Goal: Transaction & Acquisition: Book appointment/travel/reservation

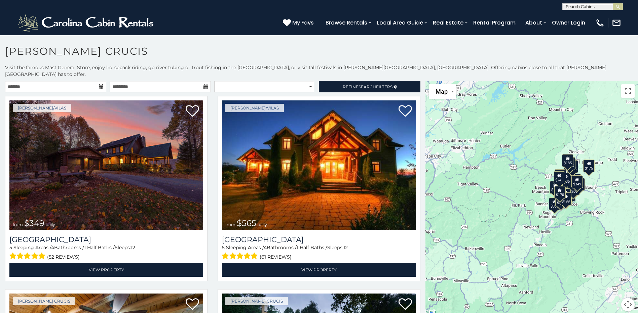
click at [99, 84] on icon at bounding box center [101, 86] width 5 height 5
click at [78, 81] on input "text" at bounding box center [55, 86] width 101 height 11
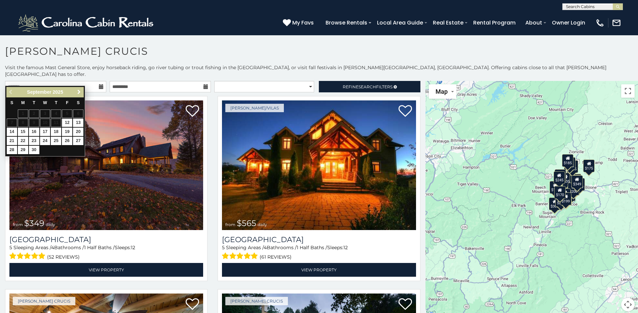
click at [80, 92] on span "Next" at bounding box center [78, 91] width 5 height 5
click at [79, 130] on link "18" at bounding box center [78, 132] width 10 height 8
type input "**********"
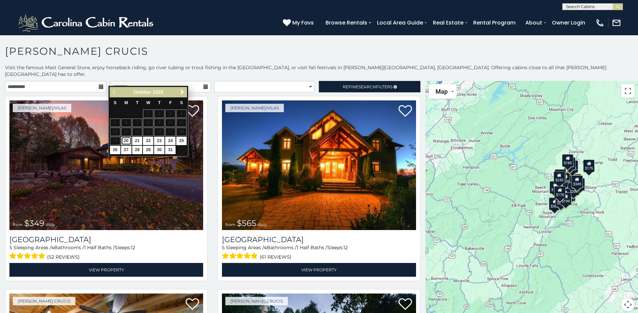
click at [128, 140] on link "20" at bounding box center [126, 141] width 10 height 8
type input "**********"
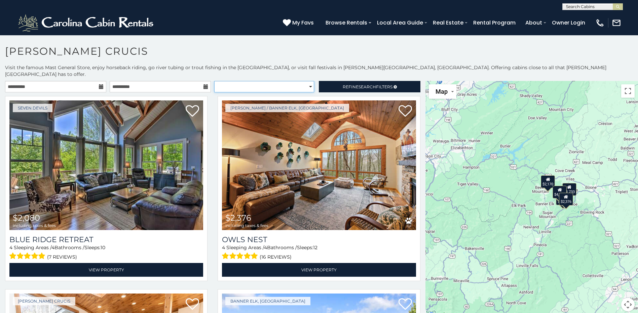
click at [307, 81] on select "**********" at bounding box center [264, 86] width 100 height 11
select select "**********"
click at [214, 81] on select "**********" at bounding box center [264, 86] width 100 height 11
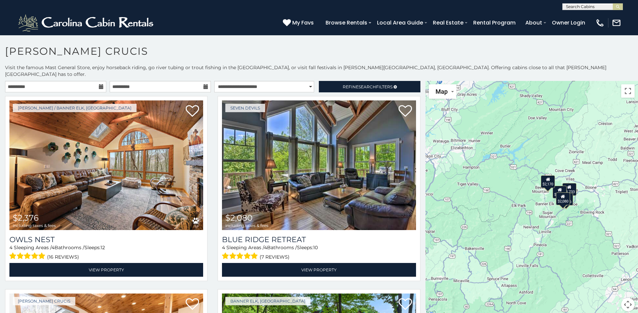
click at [534, 210] on div "$2,376 $2,080 $1,733 $4,717 $2,170" at bounding box center [531, 200] width 212 height 239
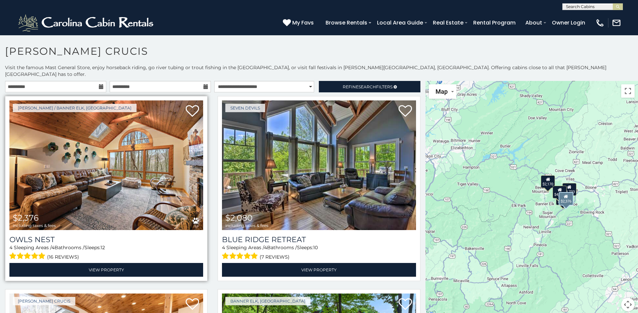
click at [145, 178] on img at bounding box center [106, 166] width 194 height 130
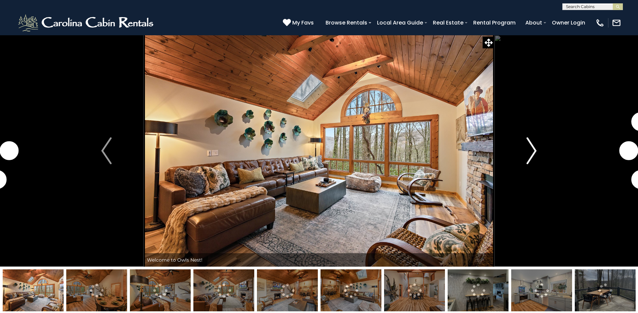
click at [534, 151] on img "Next" at bounding box center [531, 151] width 10 height 27
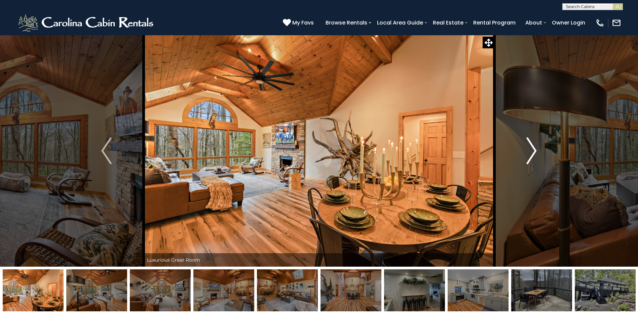
click at [532, 150] on img "Next" at bounding box center [531, 151] width 10 height 27
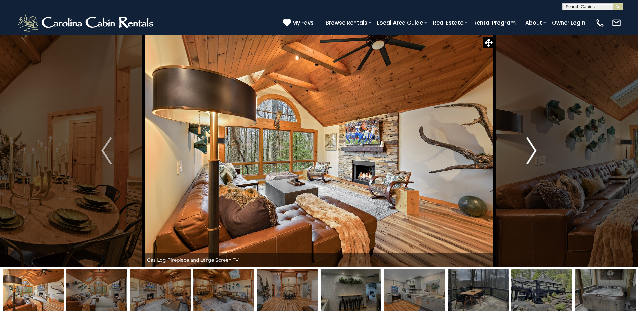
click at [532, 150] on img "Next" at bounding box center [531, 151] width 10 height 27
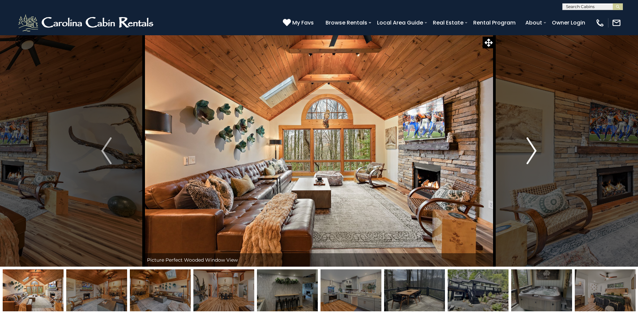
click at [532, 150] on img "Next" at bounding box center [531, 151] width 10 height 27
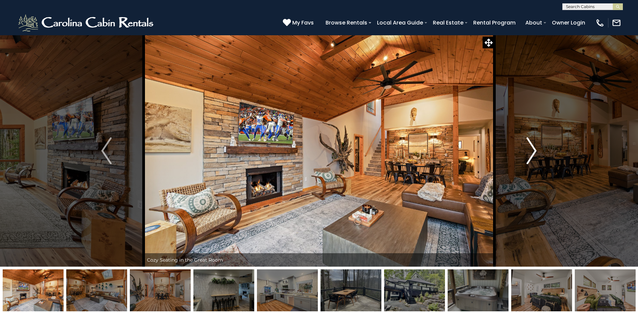
click at [532, 150] on img "Next" at bounding box center [531, 151] width 10 height 27
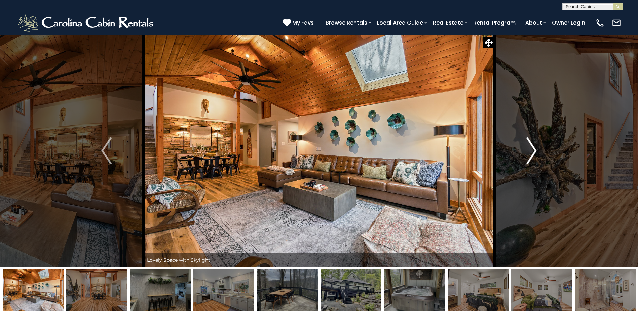
click at [532, 150] on img "Next" at bounding box center [531, 151] width 10 height 27
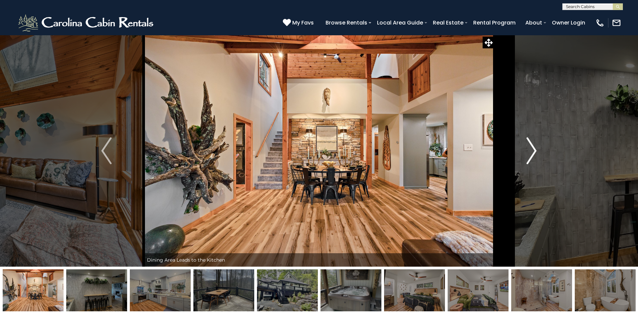
click at [532, 150] on img "Next" at bounding box center [531, 151] width 10 height 27
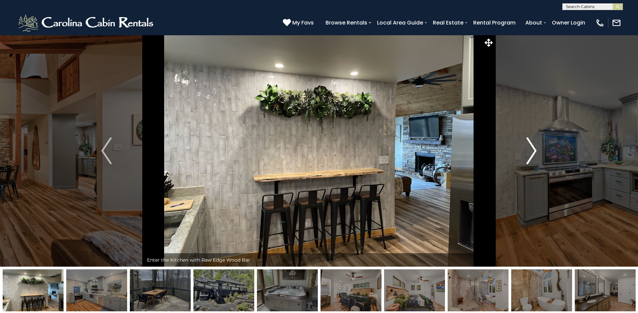
click at [532, 150] on img "Next" at bounding box center [531, 151] width 10 height 27
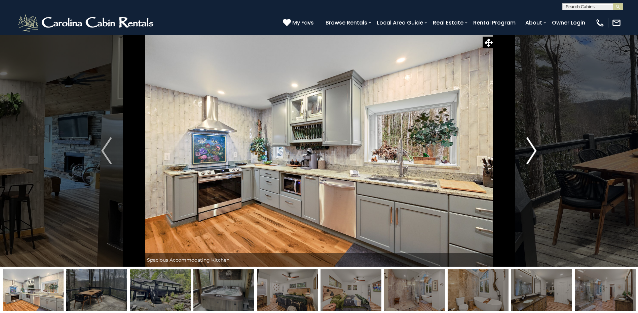
click at [532, 150] on img "Next" at bounding box center [531, 151] width 10 height 27
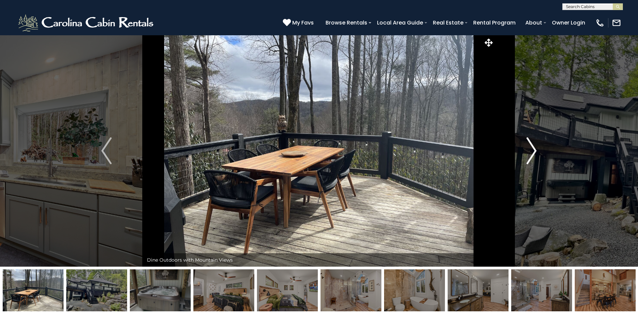
click at [532, 150] on img "Next" at bounding box center [531, 151] width 10 height 27
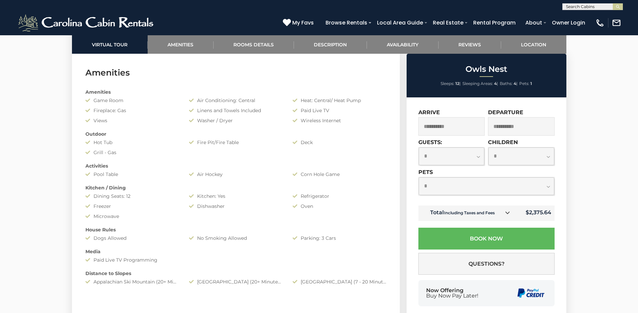
scroll to position [504, 0]
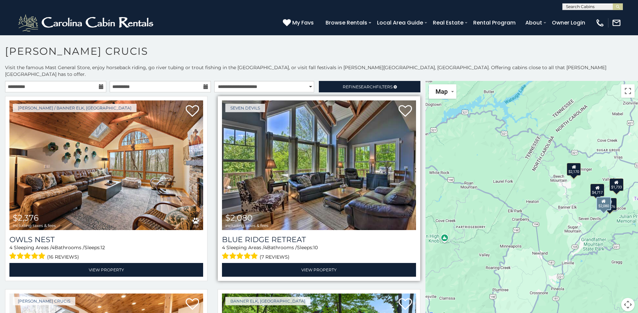
click at [338, 181] on img at bounding box center [319, 166] width 194 height 130
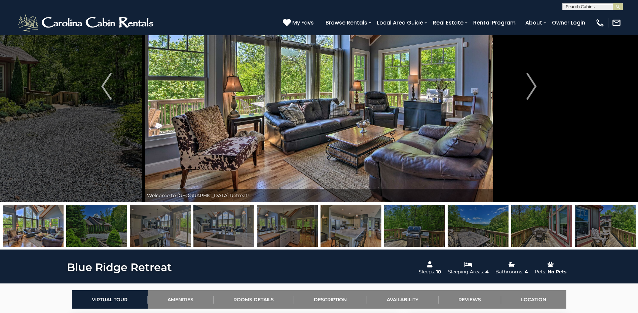
scroll to position [101, 0]
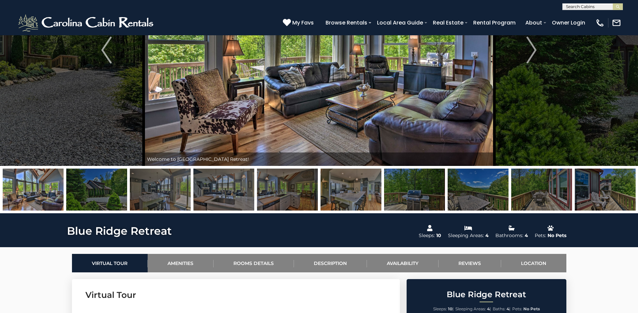
click at [406, 196] on img at bounding box center [414, 190] width 61 height 42
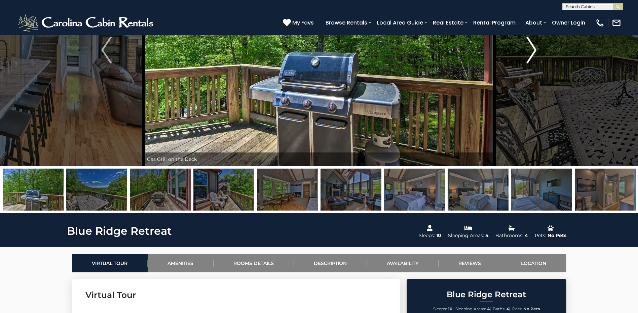
click at [531, 55] on img "Next" at bounding box center [531, 50] width 10 height 27
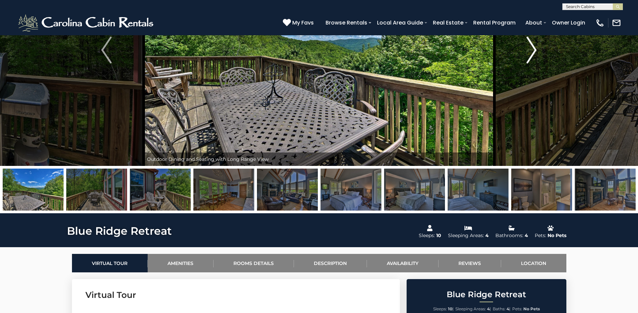
click at [531, 55] on img "Next" at bounding box center [531, 50] width 10 height 27
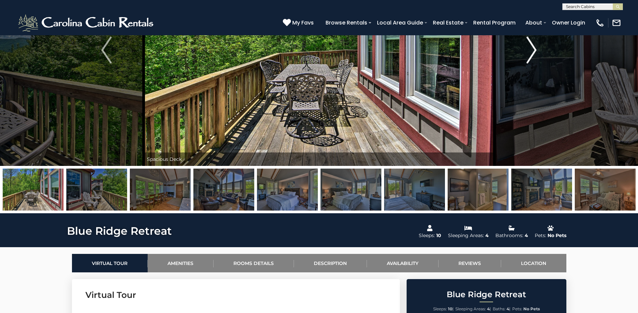
click at [531, 55] on img "Next" at bounding box center [531, 50] width 10 height 27
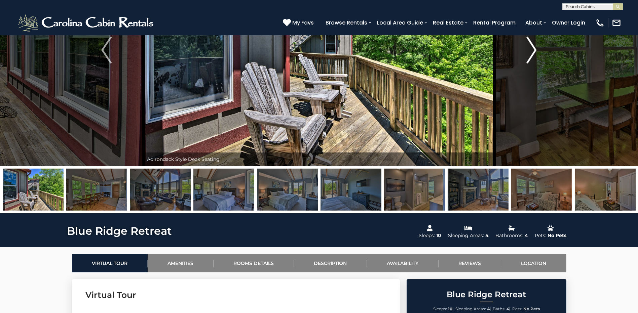
click at [531, 55] on img "Next" at bounding box center [531, 50] width 10 height 27
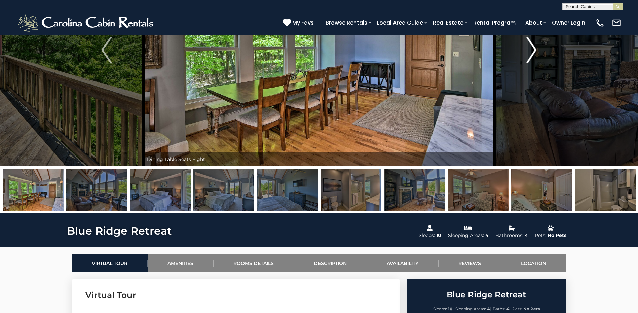
click at [531, 55] on img "Next" at bounding box center [531, 50] width 10 height 27
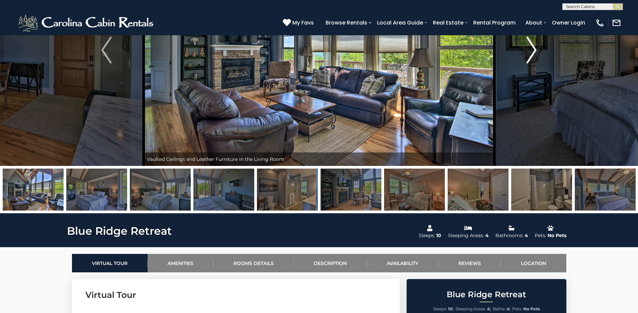
click at [531, 55] on img "Next" at bounding box center [531, 50] width 10 height 27
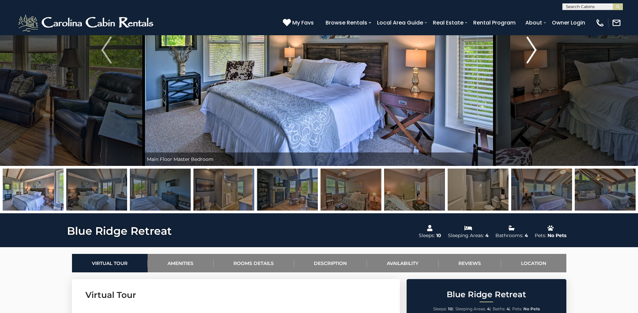
click at [531, 55] on img "Next" at bounding box center [531, 50] width 10 height 27
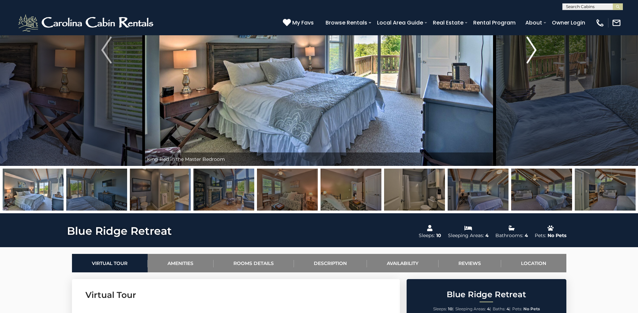
click at [531, 55] on img "Next" at bounding box center [531, 50] width 10 height 27
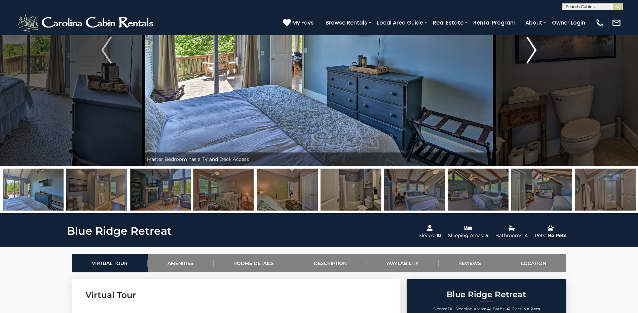
click at [531, 55] on img "Next" at bounding box center [531, 50] width 10 height 27
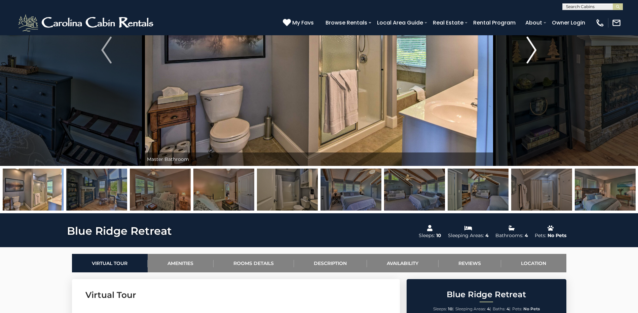
click at [531, 55] on img "Next" at bounding box center [531, 50] width 10 height 27
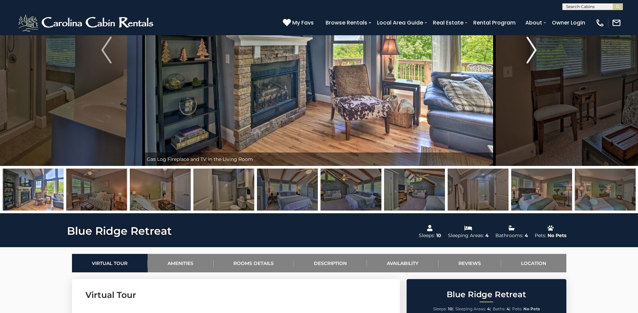
click at [531, 55] on img "Next" at bounding box center [531, 50] width 10 height 27
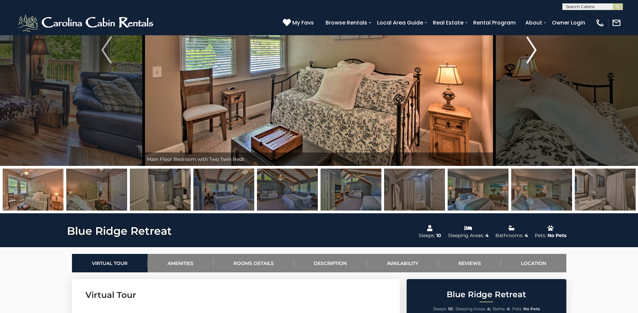
click at [531, 55] on img "Next" at bounding box center [531, 50] width 10 height 27
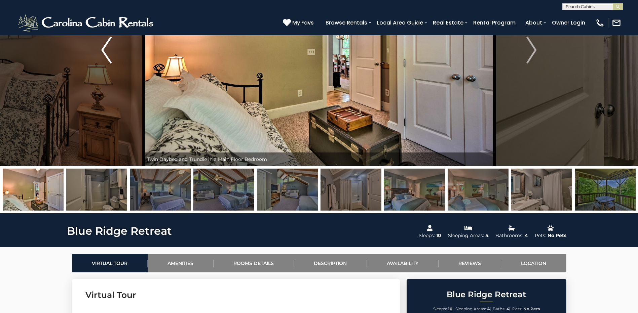
click at [102, 49] on img "Previous" at bounding box center [106, 50] width 10 height 27
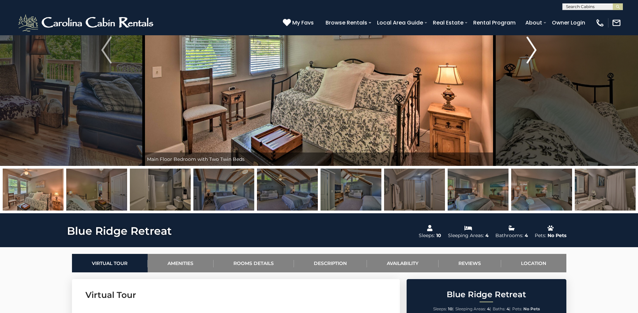
click at [532, 50] on img "Next" at bounding box center [531, 50] width 10 height 27
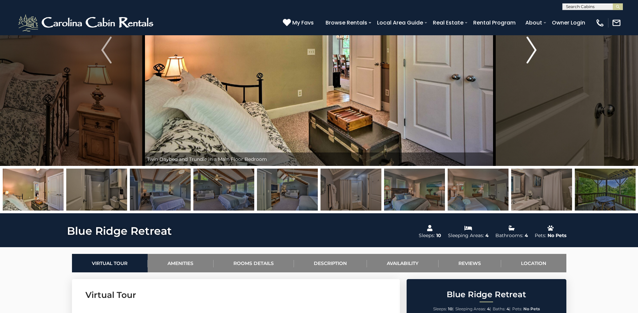
click at [532, 50] on img "Next" at bounding box center [531, 50] width 10 height 27
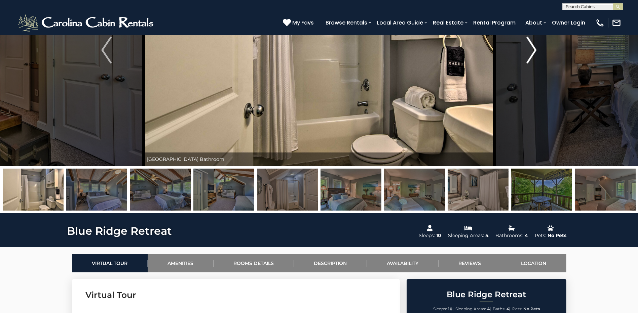
click at [532, 50] on img "Next" at bounding box center [531, 50] width 10 height 27
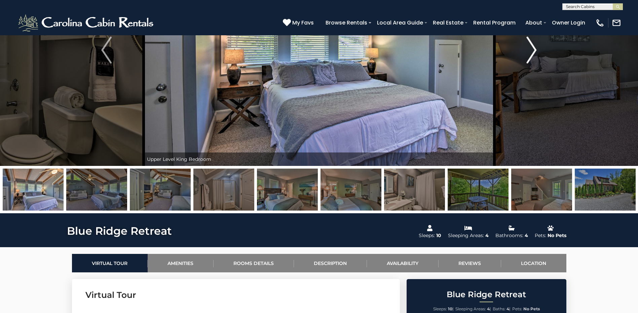
click at [532, 50] on img "Next" at bounding box center [531, 50] width 10 height 27
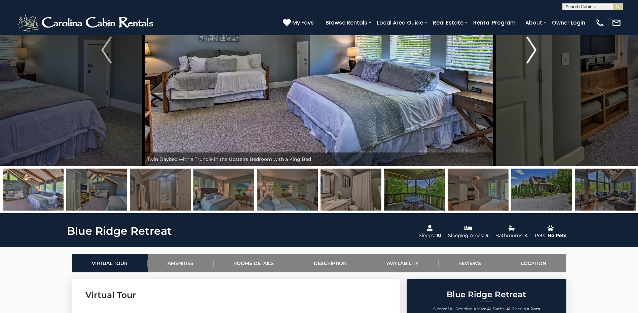
click at [532, 50] on img "Next" at bounding box center [531, 50] width 10 height 27
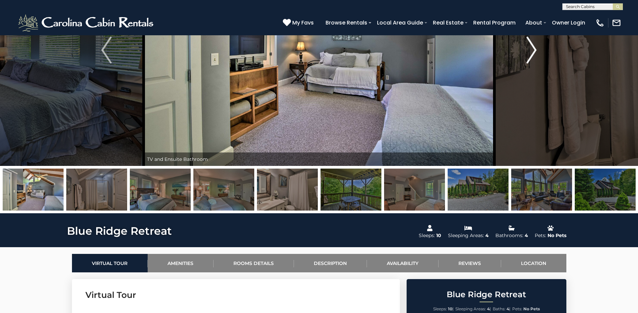
click at [532, 50] on img "Next" at bounding box center [531, 50] width 10 height 27
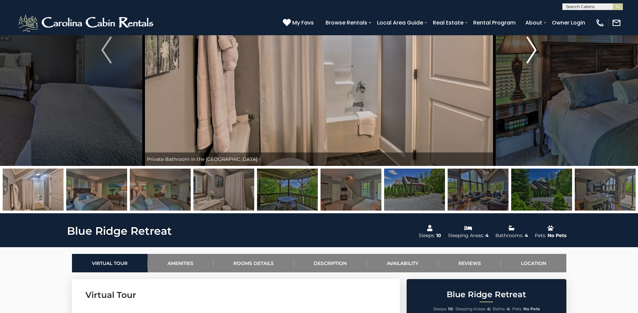
click at [532, 50] on img "Next" at bounding box center [531, 50] width 10 height 27
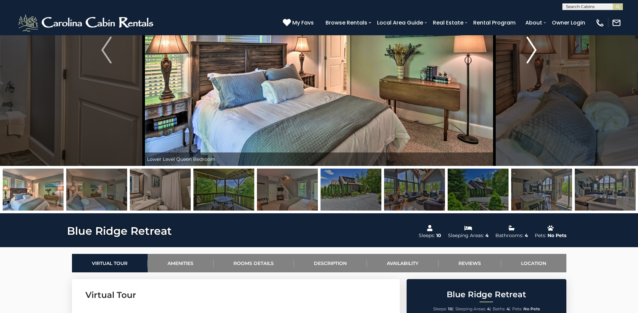
click at [532, 50] on img "Next" at bounding box center [531, 50] width 10 height 27
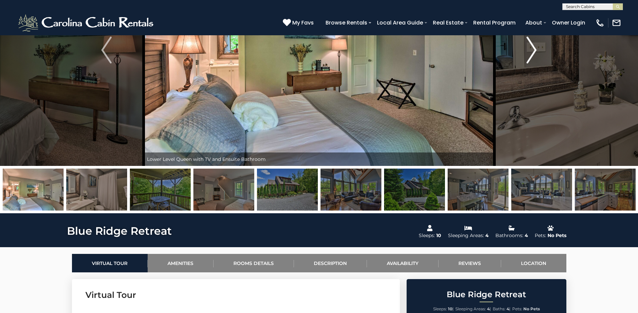
click at [532, 50] on img "Next" at bounding box center [531, 50] width 10 height 27
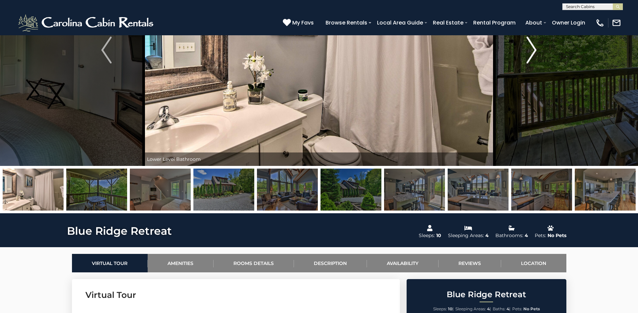
click at [532, 50] on img "Next" at bounding box center [531, 50] width 10 height 27
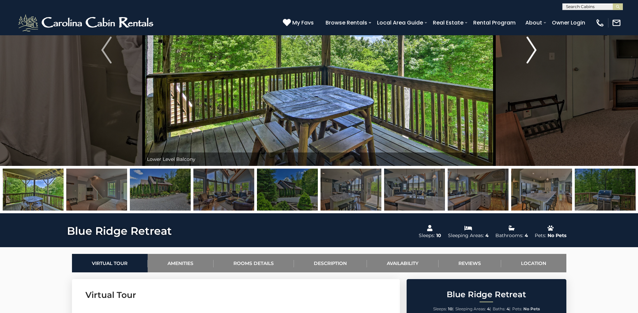
click at [532, 50] on img "Next" at bounding box center [531, 50] width 10 height 27
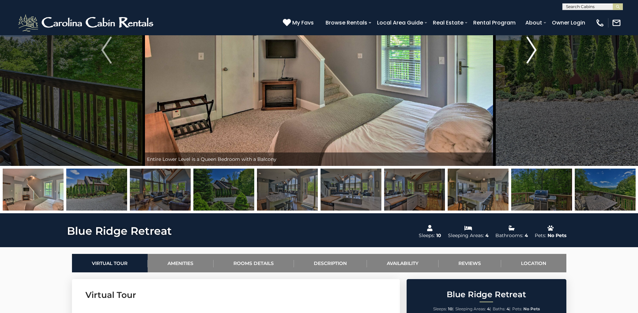
click at [532, 50] on img "Next" at bounding box center [531, 50] width 10 height 27
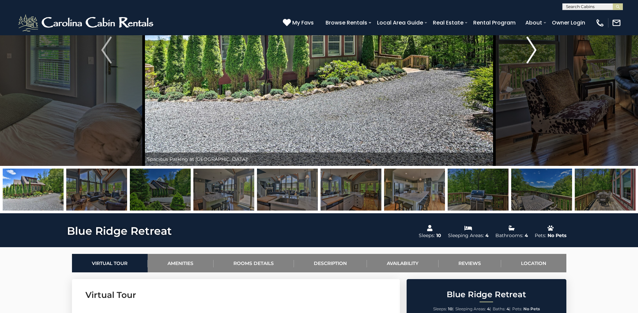
click at [532, 50] on img "Next" at bounding box center [531, 50] width 10 height 27
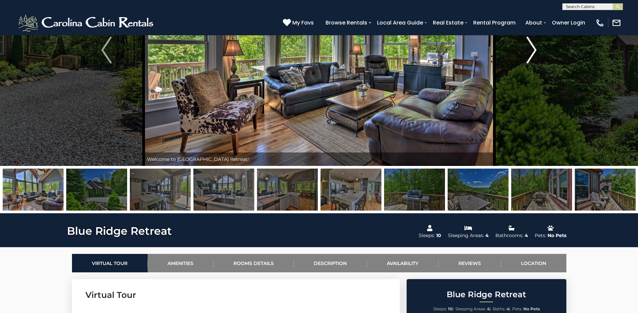
click at [532, 50] on img "Next" at bounding box center [531, 50] width 10 height 27
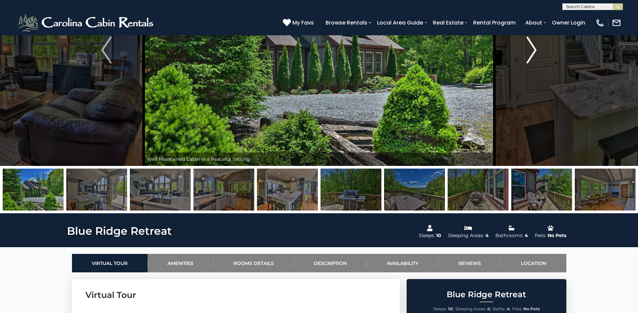
click at [532, 50] on img "Next" at bounding box center [531, 50] width 10 height 27
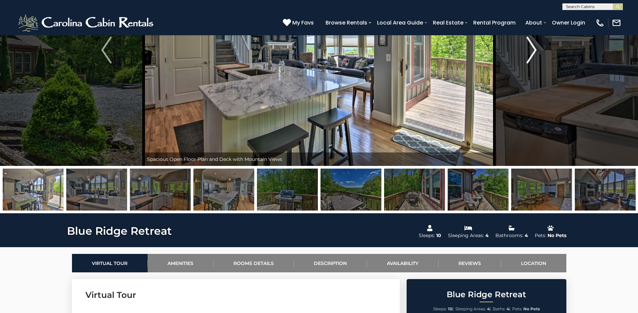
click at [532, 50] on img "Next" at bounding box center [531, 50] width 10 height 27
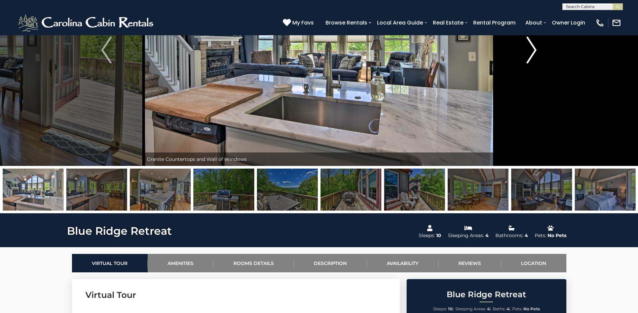
click at [532, 50] on img "Next" at bounding box center [531, 50] width 10 height 27
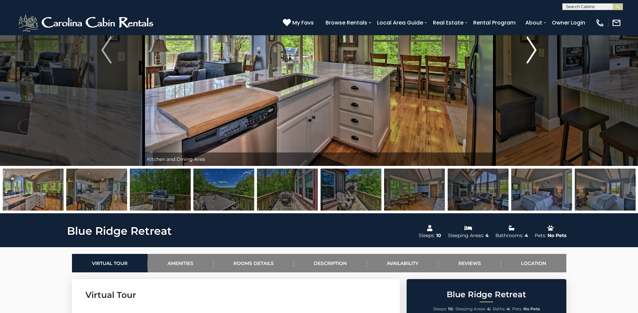
click at [532, 50] on img "Next" at bounding box center [531, 50] width 10 height 27
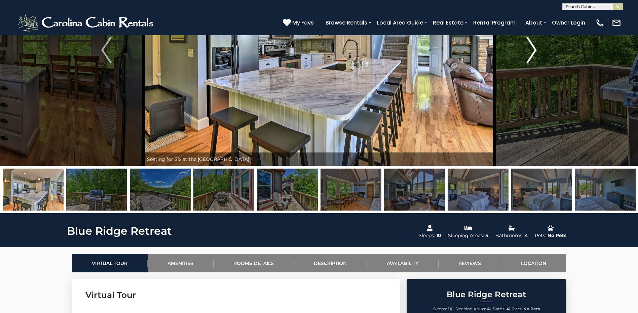
click at [532, 50] on img "Next" at bounding box center [531, 50] width 10 height 27
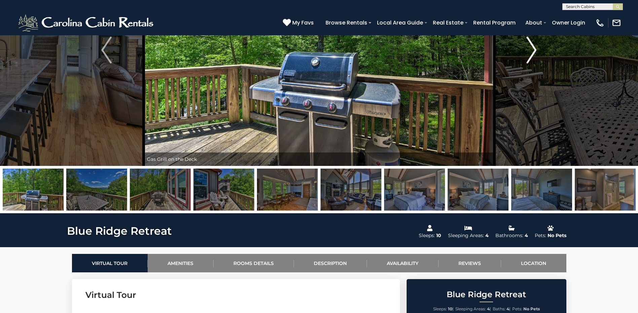
click at [532, 50] on img "Next" at bounding box center [531, 50] width 10 height 27
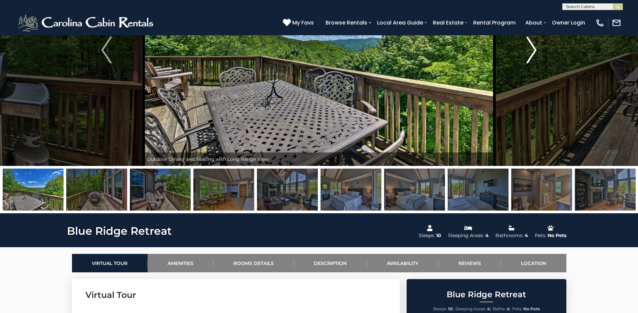
click at [532, 50] on img "Next" at bounding box center [531, 50] width 10 height 27
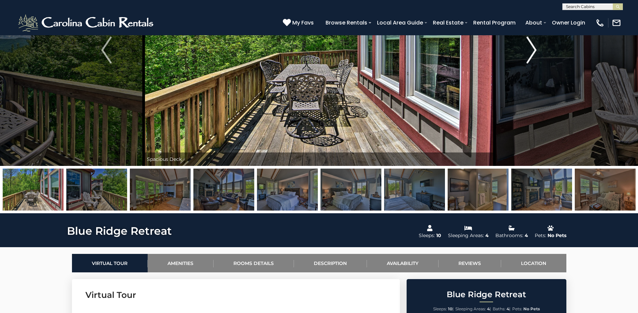
click at [532, 50] on img "Next" at bounding box center [531, 50] width 10 height 27
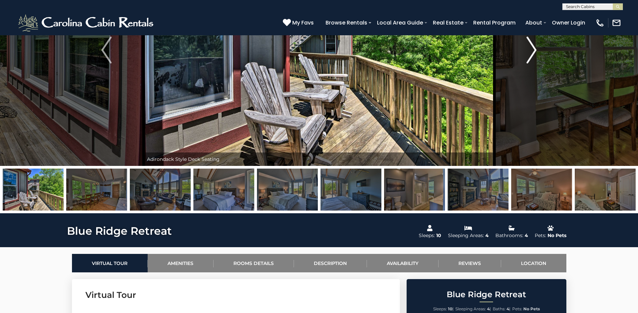
click at [532, 50] on img "Next" at bounding box center [531, 50] width 10 height 27
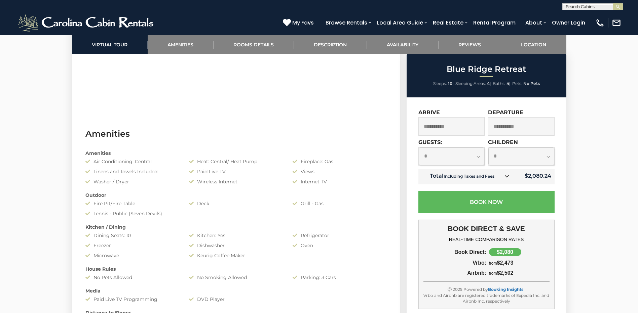
scroll to position [471, 0]
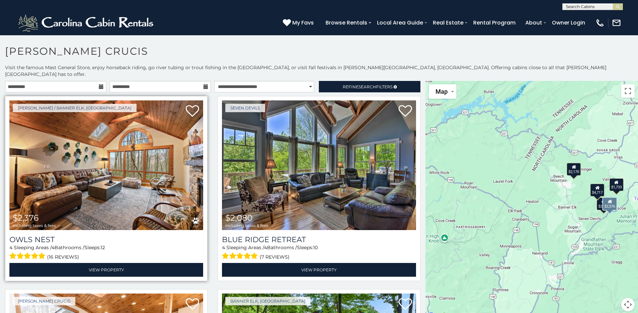
click at [110, 167] on img at bounding box center [106, 166] width 194 height 130
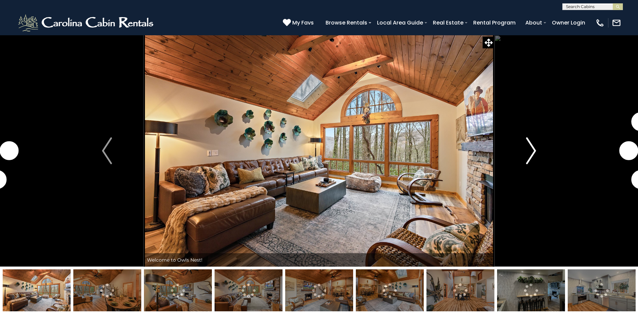
click at [534, 148] on img "Next" at bounding box center [531, 151] width 10 height 27
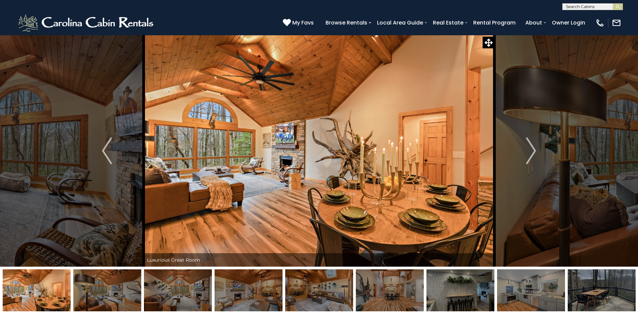
click at [594, 289] on img at bounding box center [602, 291] width 68 height 42
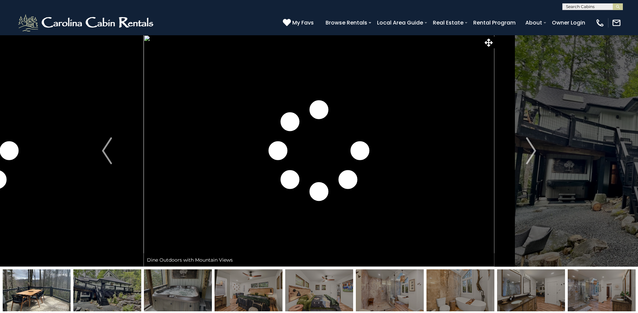
click at [261, 297] on img at bounding box center [249, 291] width 68 height 42
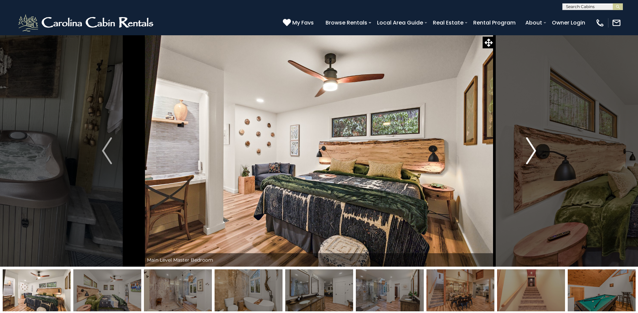
click at [532, 151] on img "Next" at bounding box center [531, 151] width 10 height 27
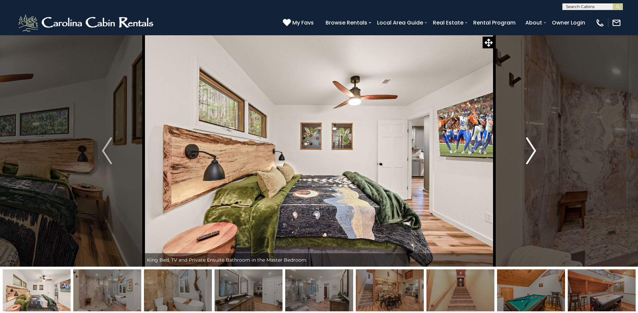
click at [532, 151] on img "Next" at bounding box center [531, 151] width 10 height 27
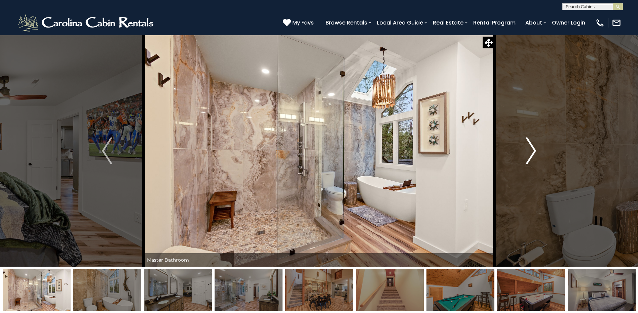
click at [532, 151] on img "Next" at bounding box center [531, 151] width 10 height 27
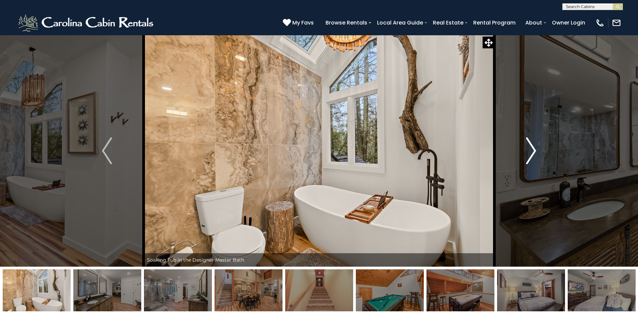
click at [532, 151] on img "Next" at bounding box center [531, 151] width 10 height 27
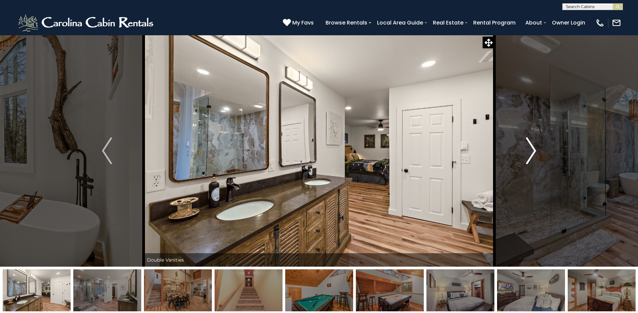
click at [532, 151] on img "Next" at bounding box center [531, 151] width 10 height 27
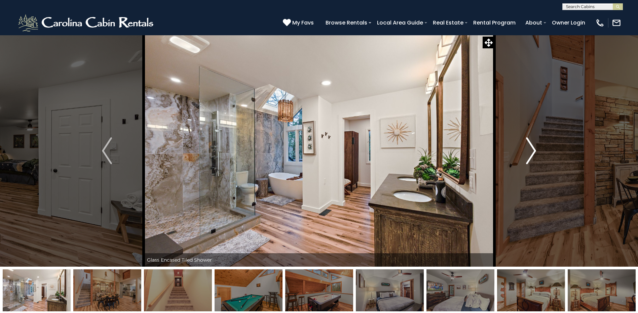
click at [532, 151] on img "Next" at bounding box center [531, 151] width 10 height 27
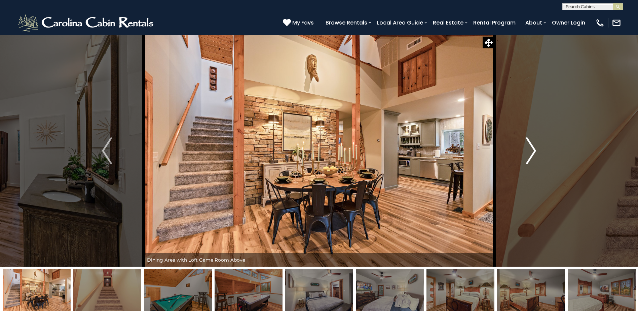
click at [532, 151] on img "Next" at bounding box center [531, 151] width 10 height 27
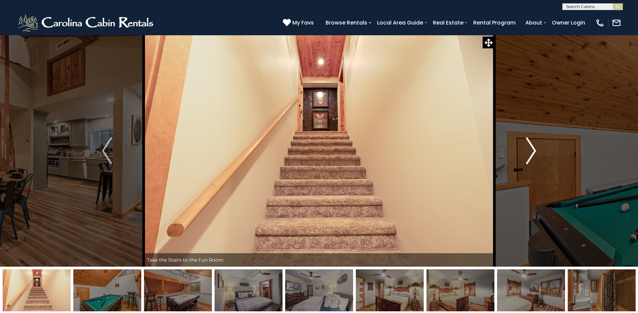
click at [532, 150] on img "Next" at bounding box center [531, 151] width 10 height 27
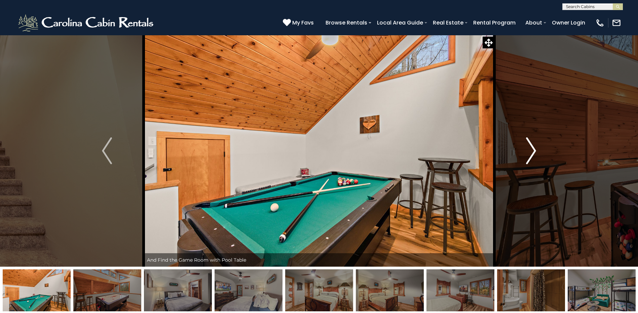
click at [532, 150] on img "Next" at bounding box center [531, 151] width 10 height 27
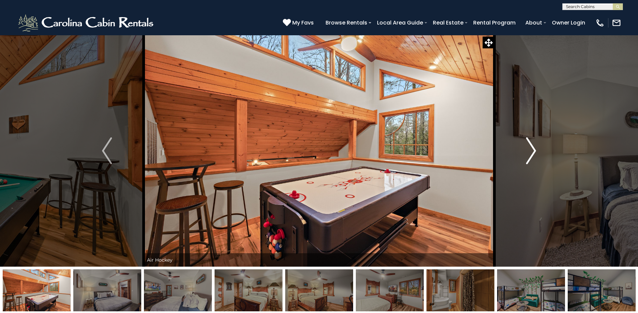
click at [532, 150] on img "Next" at bounding box center [531, 151] width 10 height 27
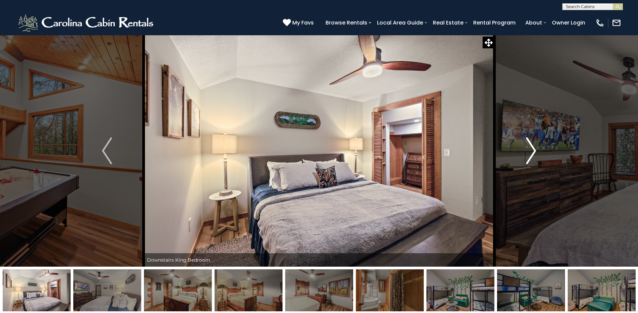
click at [532, 150] on img "Next" at bounding box center [531, 151] width 10 height 27
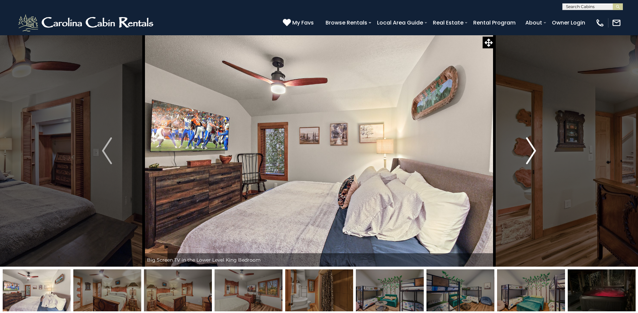
click at [530, 150] on img "Next" at bounding box center [531, 151] width 10 height 27
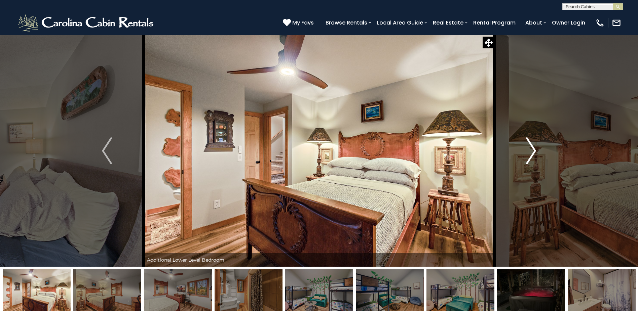
click at [530, 150] on img "Next" at bounding box center [531, 151] width 10 height 27
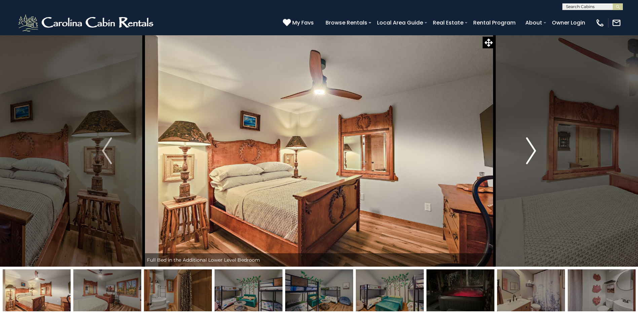
click at [530, 150] on img "Next" at bounding box center [531, 151] width 10 height 27
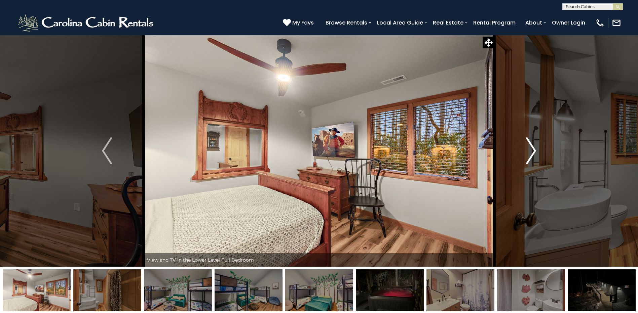
click at [530, 150] on img "Next" at bounding box center [531, 151] width 10 height 27
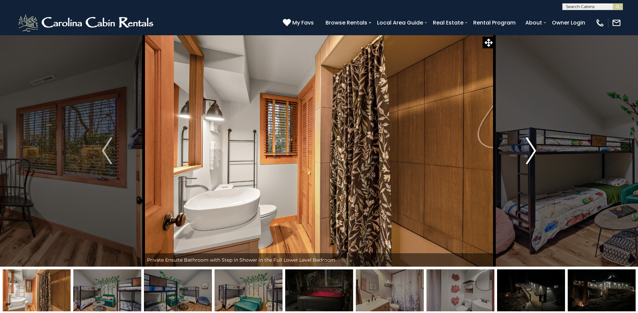
click at [530, 150] on img "Next" at bounding box center [531, 151] width 10 height 27
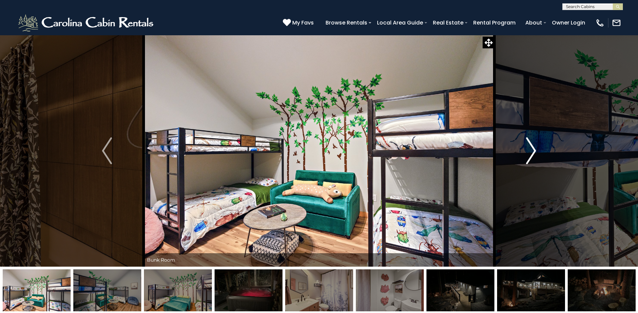
click at [531, 150] on img "Next" at bounding box center [531, 151] width 10 height 27
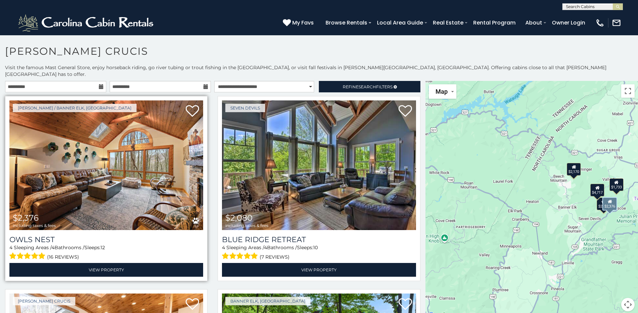
click at [109, 154] on img at bounding box center [106, 166] width 194 height 130
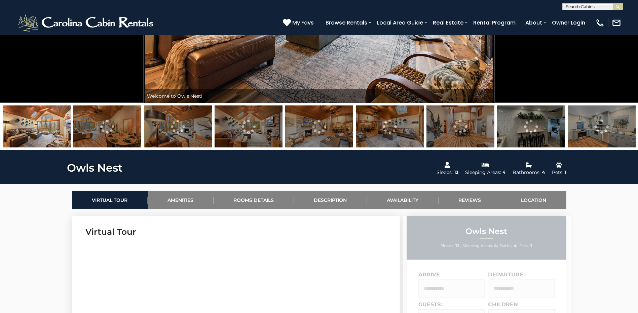
scroll to position [303, 0]
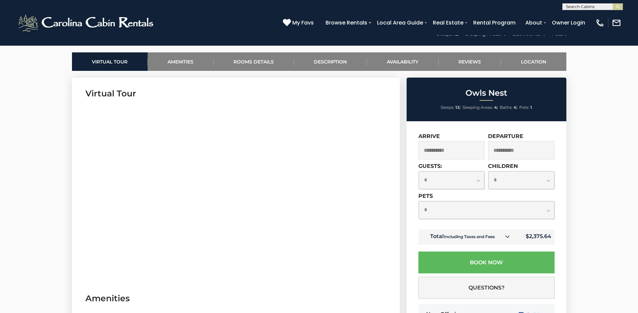
click at [477, 180] on select "**********" at bounding box center [452, 180] width 66 height 18
select select "*"
click at [419, 171] on select "**********" at bounding box center [452, 180] width 66 height 18
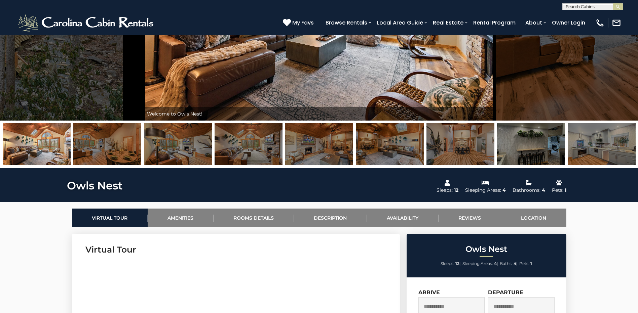
scroll to position [134, 0]
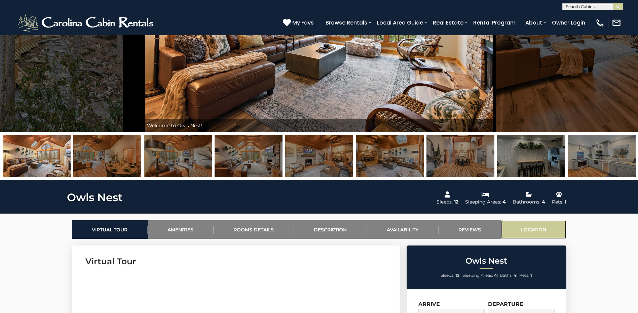
click at [532, 227] on link "Location" at bounding box center [533, 230] width 65 height 18
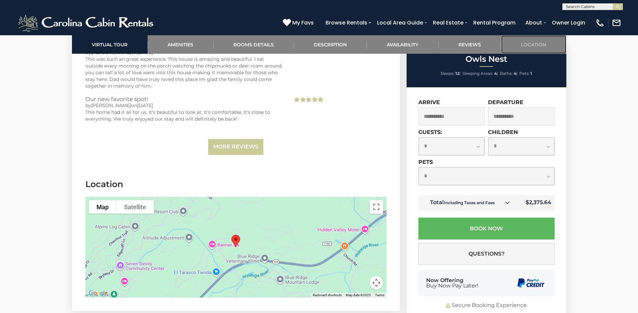
scroll to position [1726, 0]
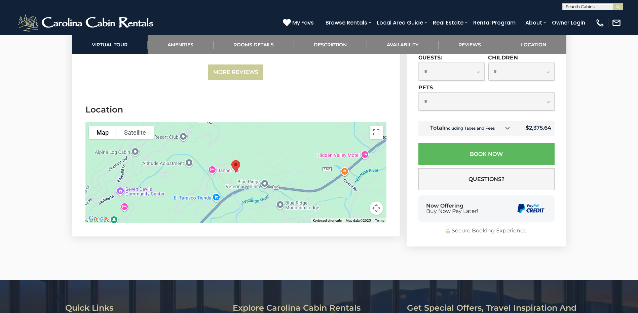
click at [236, 158] on img "Owls Nest" at bounding box center [236, 167] width 14 height 18
click at [377, 126] on button "Toggle fullscreen view" at bounding box center [376, 132] width 13 height 13
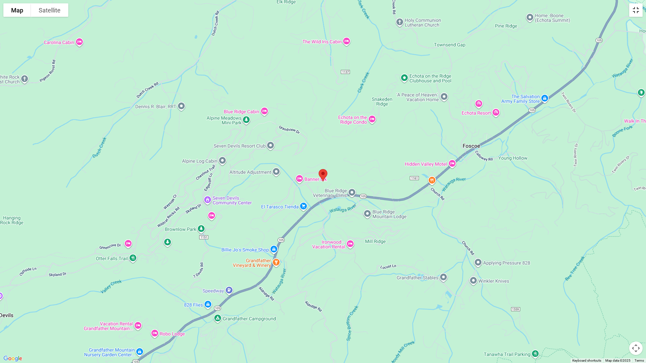
click at [634, 12] on button "Toggle fullscreen view" at bounding box center [635, 9] width 13 height 13
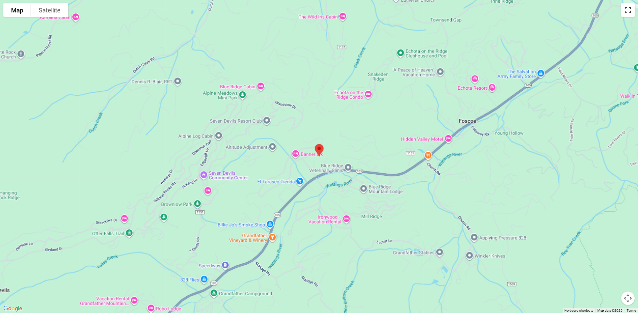
scroll to position [919, 0]
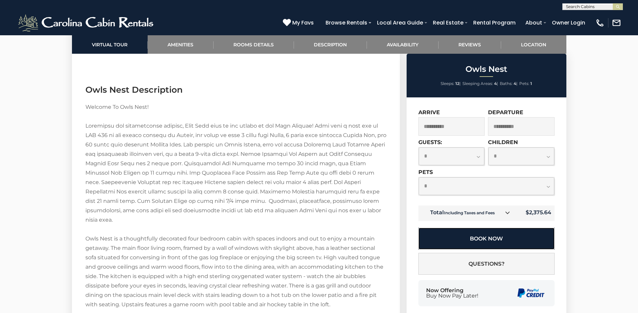
click at [456, 235] on button "Book Now" at bounding box center [486, 239] width 136 height 22
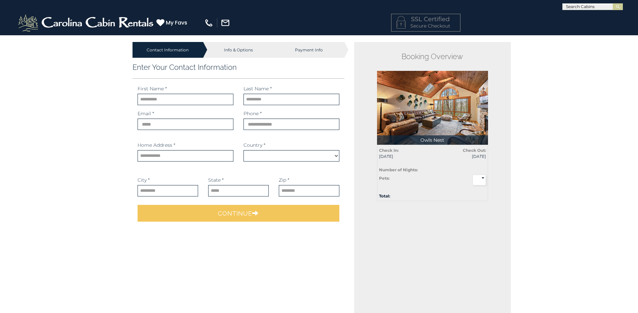
select select "*********"
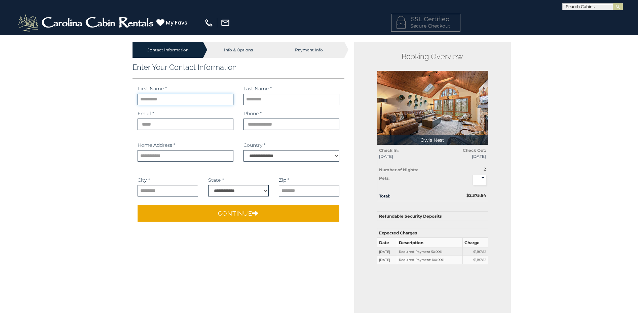
click at [151, 101] on input "text" at bounding box center [186, 99] width 96 height 11
type input "****"
type input "**********"
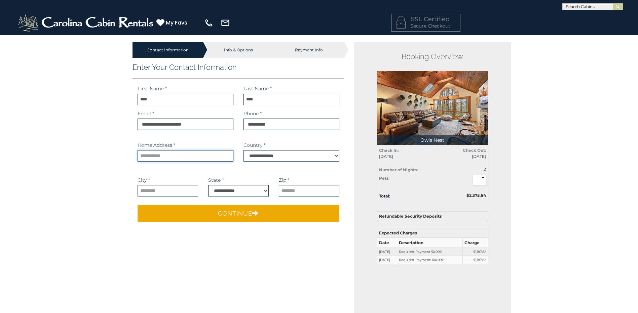
type input "**********"
select select "**"
type input "*****"
click at [307, 192] on input "*****" at bounding box center [309, 190] width 61 height 11
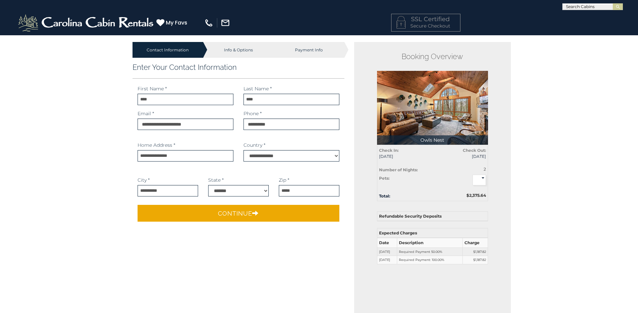
click at [206, 264] on main "Contact Information Info & Options Payment Info 1. Guest Information **** **" at bounding box center [318, 207] width 393 height 344
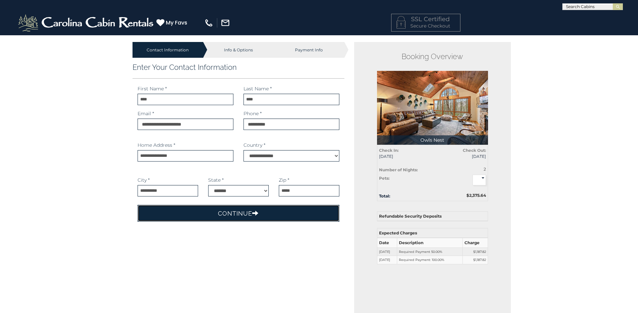
click at [229, 214] on button "Continue" at bounding box center [239, 213] width 202 height 17
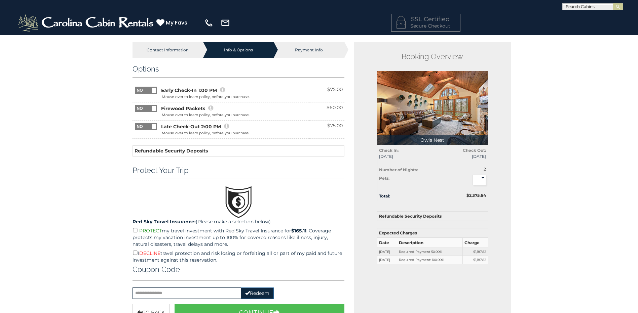
click at [155, 108] on span at bounding box center [154, 108] width 4 height 5
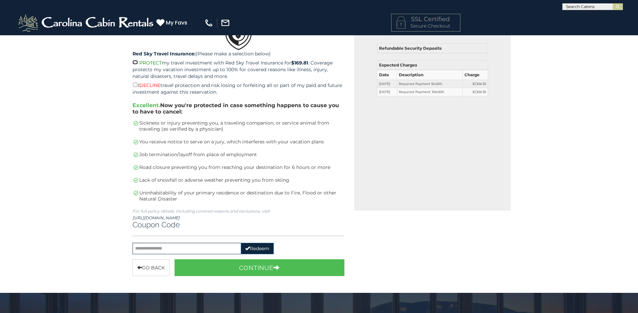
scroll to position [202, 0]
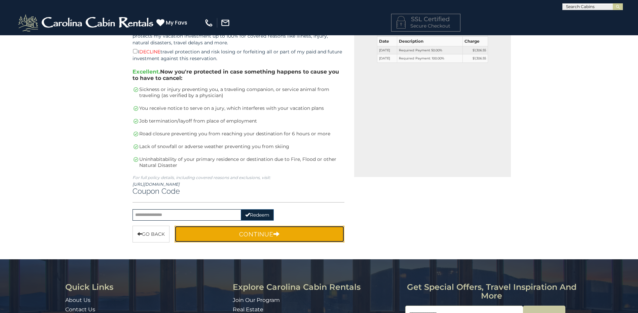
click at [235, 235] on button "Continue" at bounding box center [260, 234] width 170 height 17
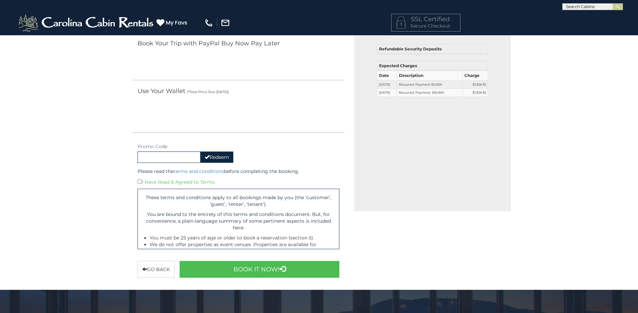
scroll to position [133, 0]
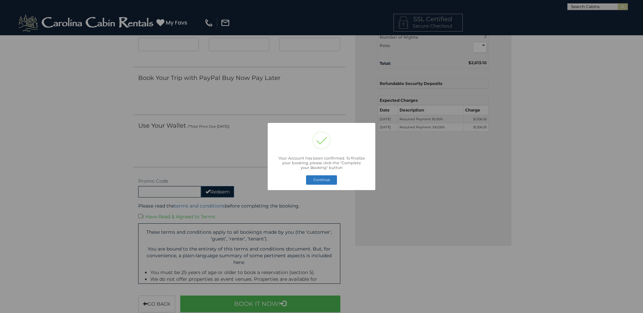
click at [325, 181] on button "Continue" at bounding box center [321, 180] width 31 height 9
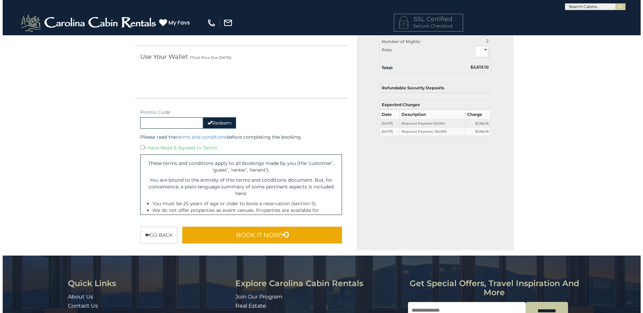
scroll to position [166, 0]
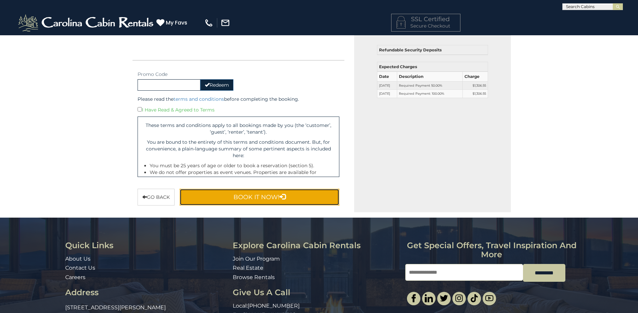
click at [257, 198] on button "Book It Now!" at bounding box center [260, 197] width 160 height 17
click at [216, 196] on button "Book It Now!" at bounding box center [260, 197] width 160 height 17
